Goal: Transaction & Acquisition: Obtain resource

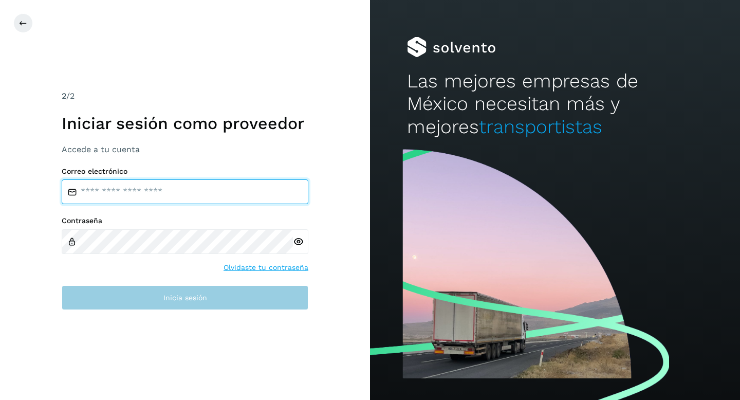
type input "**********"
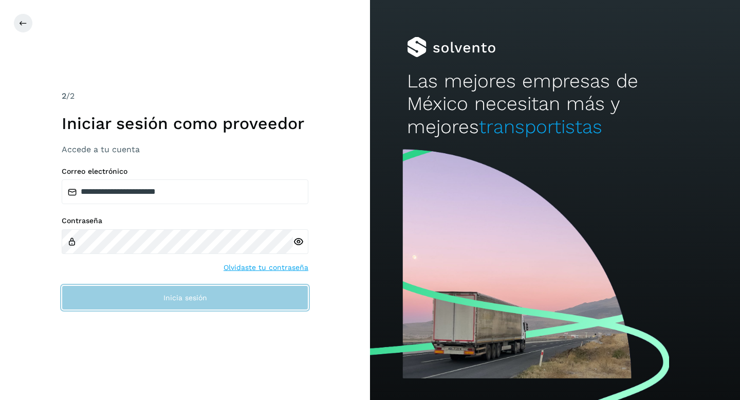
click at [233, 300] on button "Inicia sesión" at bounding box center [185, 297] width 247 height 25
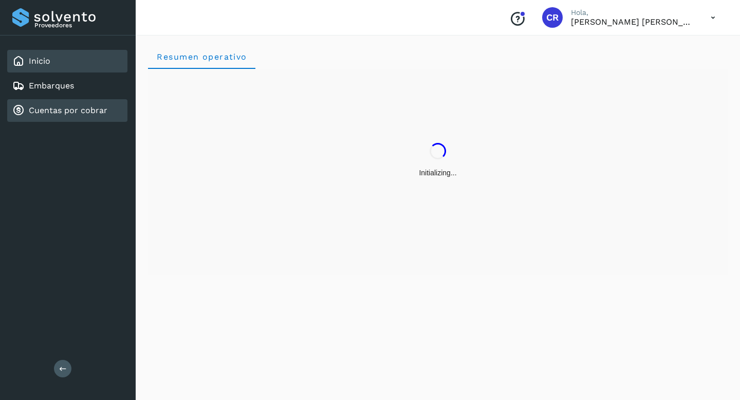
click at [92, 118] on div "Cuentas por cobrar" at bounding box center [67, 110] width 120 height 23
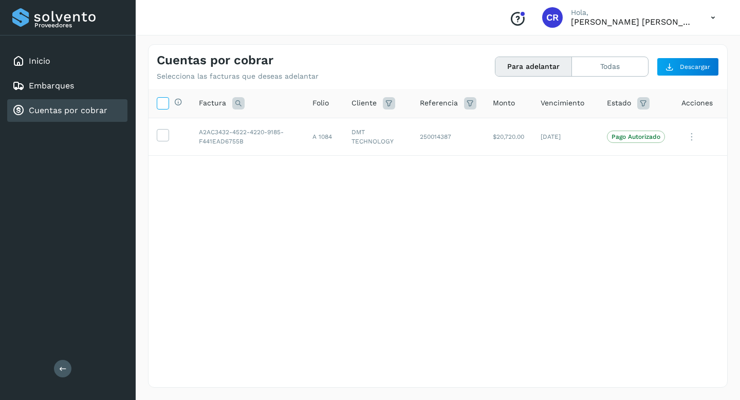
click at [162, 105] on icon at bounding box center [162, 102] width 11 height 11
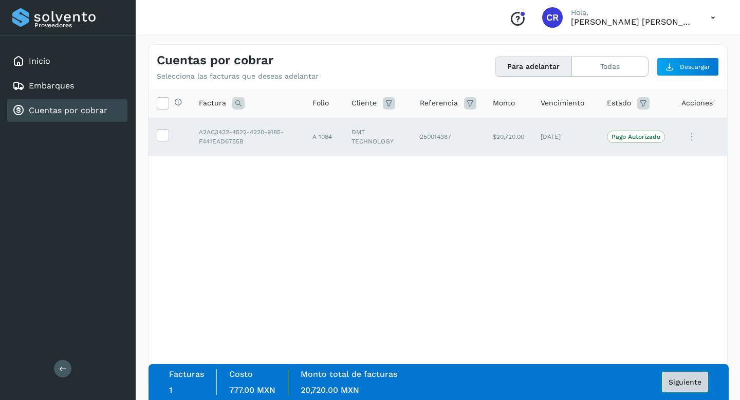
click at [689, 387] on button "Siguiente" at bounding box center [685, 381] width 46 height 21
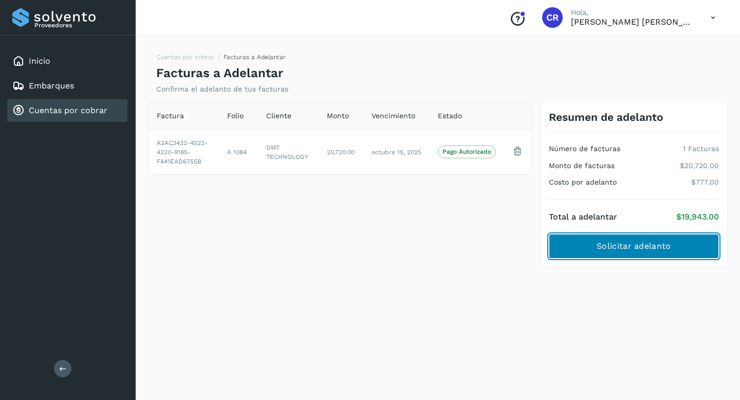
click at [611, 256] on button "Solicitar adelanto" at bounding box center [634, 246] width 170 height 25
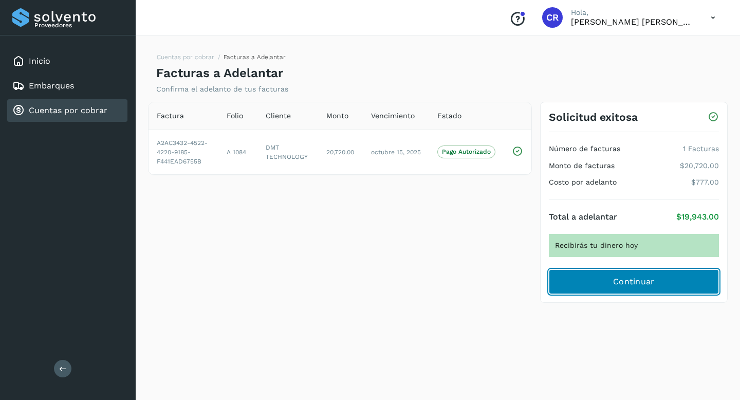
click at [617, 282] on span "Continuar" at bounding box center [634, 281] width 42 height 11
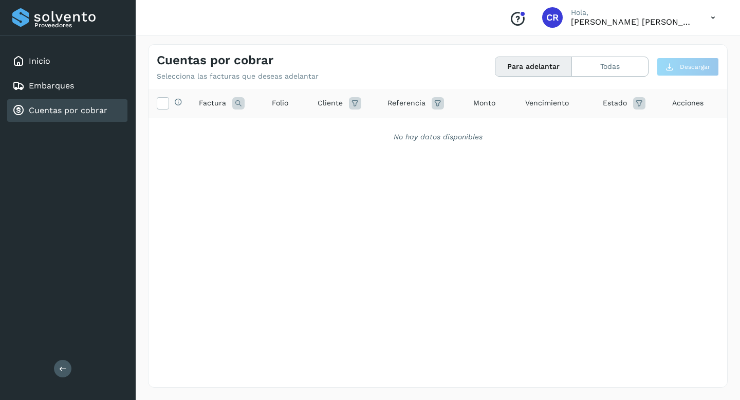
click at [69, 112] on link "Cuentas por cobrar" at bounding box center [68, 110] width 79 height 10
click at [87, 87] on div "Embarques" at bounding box center [67, 85] width 120 height 23
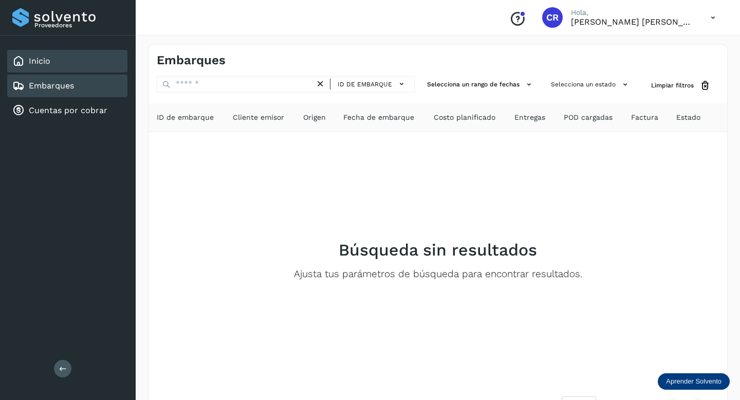
click at [76, 62] on div "Inicio" at bounding box center [67, 61] width 120 height 23
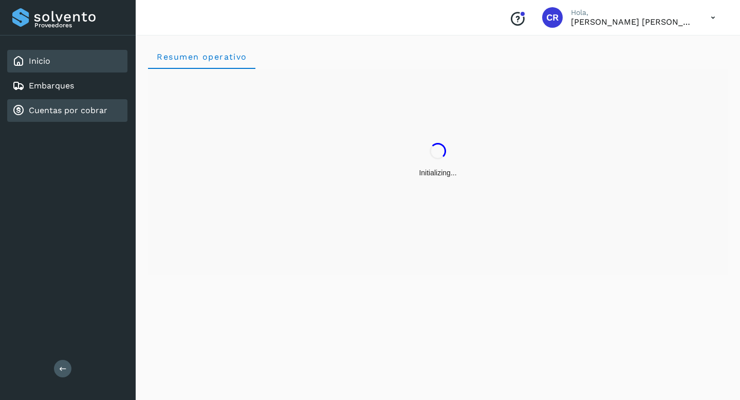
click at [86, 109] on link "Cuentas por cobrar" at bounding box center [68, 110] width 79 height 10
